Goal: Task Accomplishment & Management: Complete application form

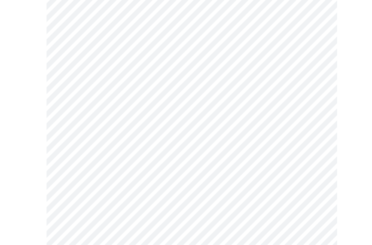
scroll to position [1443, 0]
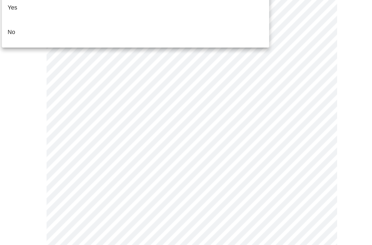
click at [44, 56] on li "No" at bounding box center [144, 65] width 200 height 19
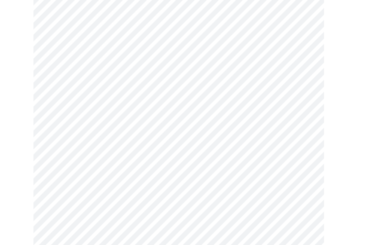
scroll to position [444, 0]
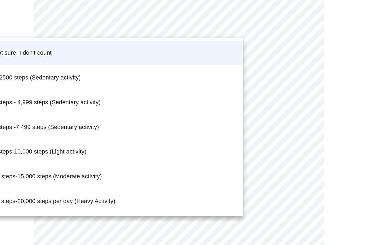
click at [38, 82] on span "I am not sure, I don't count" at bounding box center [64, 84] width 53 height 5
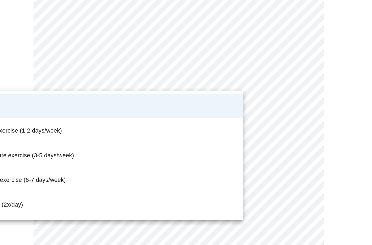
click at [159, 115] on li "Never" at bounding box center [134, 124] width 200 height 19
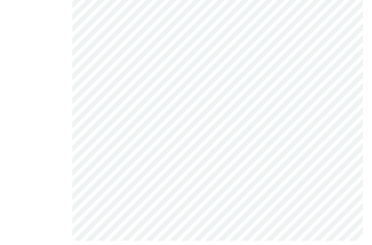
scroll to position [254, 0]
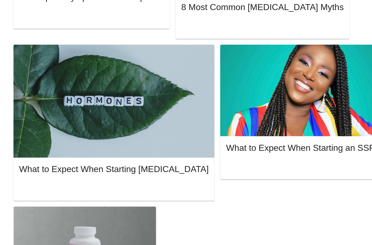
scroll to position [22, 0]
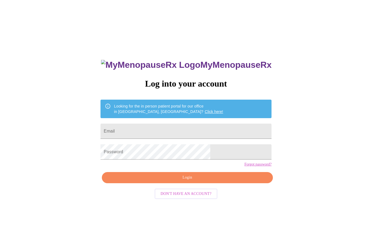
scroll to position [78, 23]
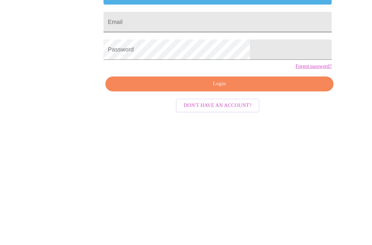
click at [144, 70] on input "Email" at bounding box center [186, 77] width 171 height 15
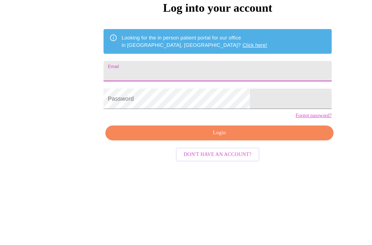
scroll to position [16, 0]
type input "[EMAIL_ADDRESS][DOMAIN_NAME]"
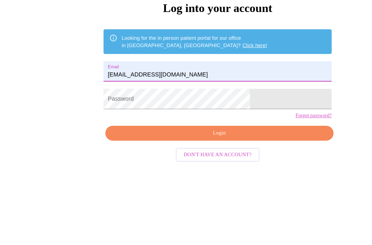
click at [170, 158] on span "Login" at bounding box center [187, 161] width 159 height 7
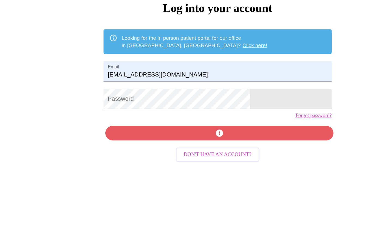
scroll to position [17, 0]
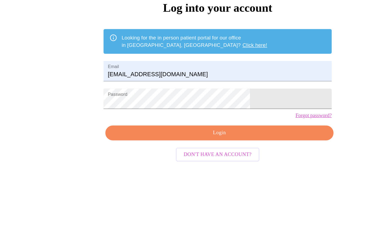
click at [165, 158] on span "Login" at bounding box center [187, 161] width 159 height 7
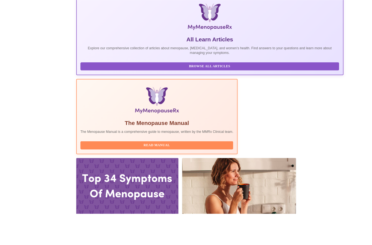
scroll to position [135, 0]
